Goal: Task Accomplishment & Management: Manage account settings

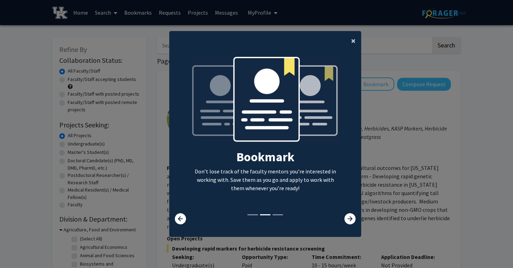
click at [354, 40] on span "×" at bounding box center [353, 40] width 5 height 11
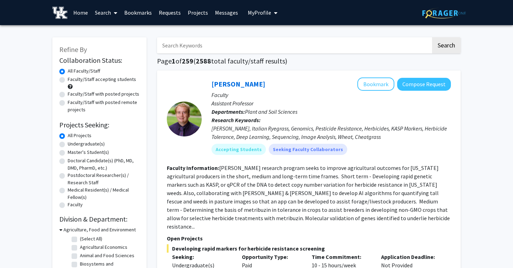
click at [83, 13] on link "Home" at bounding box center [81, 12] width 22 height 24
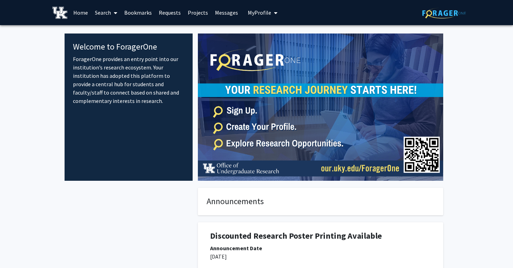
click at [453, 14] on img at bounding box center [445, 13] width 44 height 11
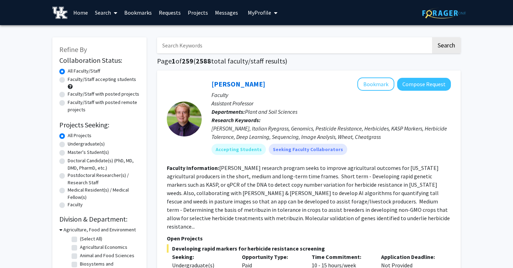
click at [105, 15] on link "Search" at bounding box center [105, 12] width 29 height 24
click at [252, 13] on span "My Profile" at bounding box center [259, 12] width 23 height 7
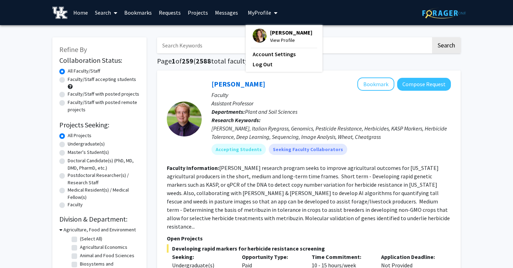
click at [270, 32] on span "[PERSON_NAME]" at bounding box center [291, 33] width 42 height 8
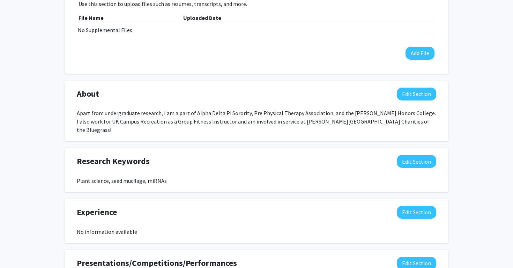
scroll to position [233, 0]
click at [409, 97] on button "Edit Section" at bounding box center [416, 94] width 39 height 13
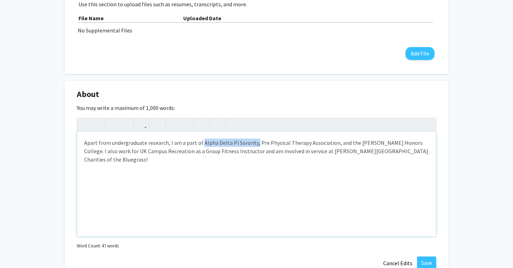
drag, startPoint x: 254, startPoint y: 143, endPoint x: 201, endPoint y: 143, distance: 52.0
click at [201, 143] on div "Apart from undergraduate research, I am a part of Alpha Delta Pi Sorority, Pre …" at bounding box center [256, 184] width 359 height 105
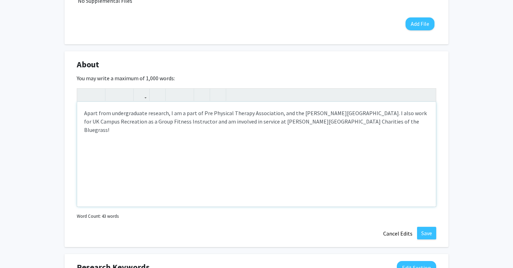
scroll to position [266, 0]
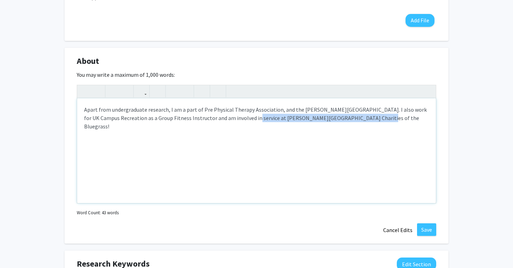
drag, startPoint x: 242, startPoint y: 118, endPoint x: 364, endPoint y: 120, distance: 121.9
click at [364, 120] on div "Apart from undergraduate research, I am a part of Pre Physical Therapy Associat…" at bounding box center [256, 150] width 359 height 105
type textarea "Apart from undergraduate research, I am a part of Pre Physical Therapy Associat…"
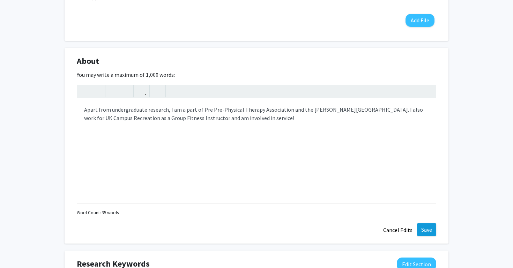
click at [431, 226] on button "Save" at bounding box center [426, 229] width 19 height 13
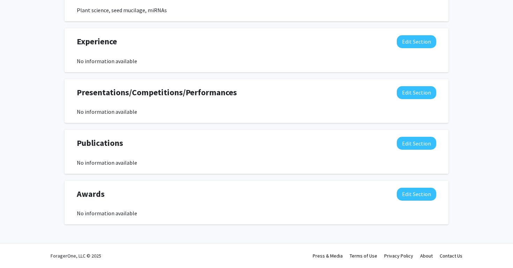
scroll to position [396, 0]
